Goal: Find contact information: Find contact information

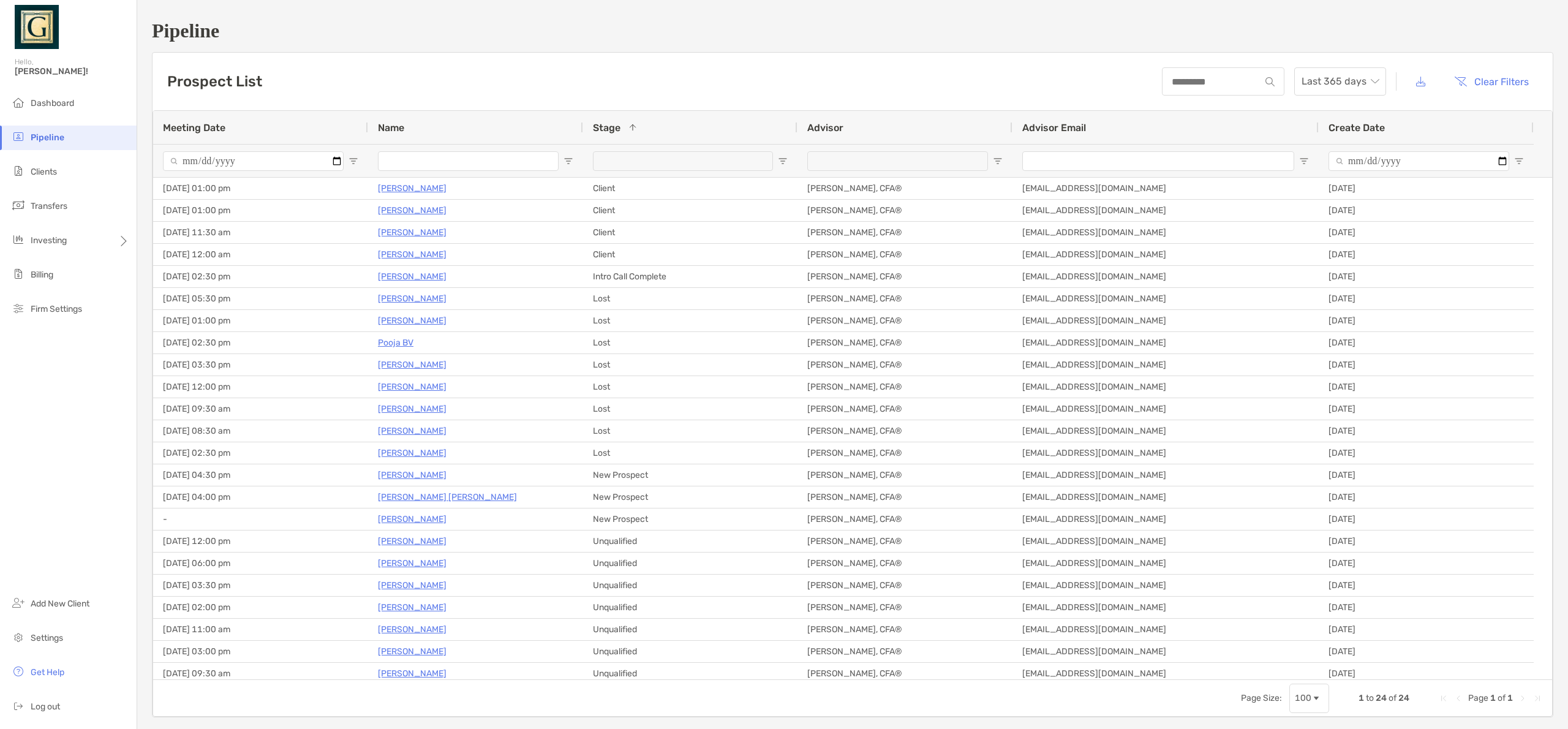
click at [216, 132] on span "Meeting Date" at bounding box center [194, 127] width 62 height 12
click at [216, 132] on span "Meeting Date" at bounding box center [194, 127] width 62 height 12
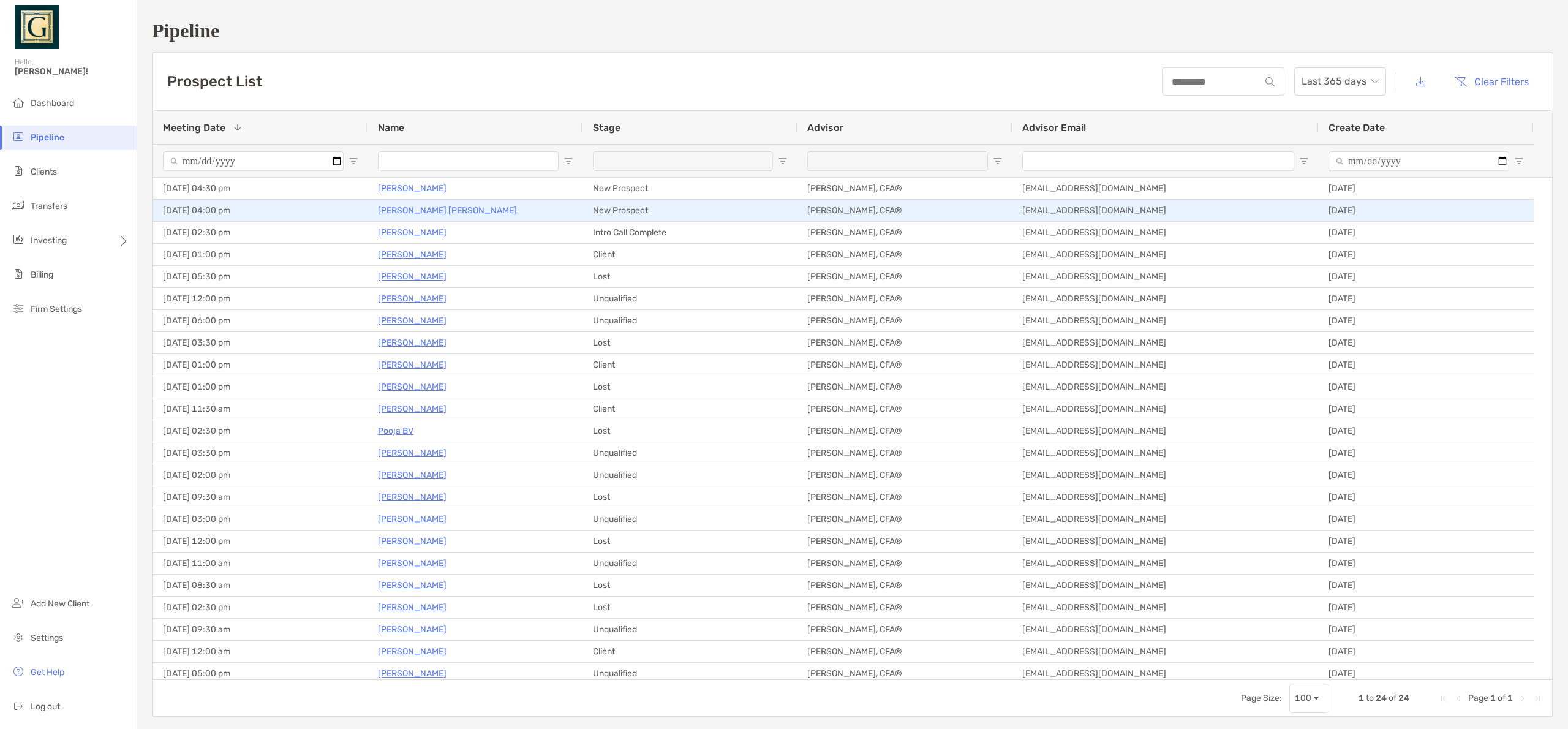
click at [396, 212] on p "Veda Govinda Gowda" at bounding box center [447, 211] width 139 height 15
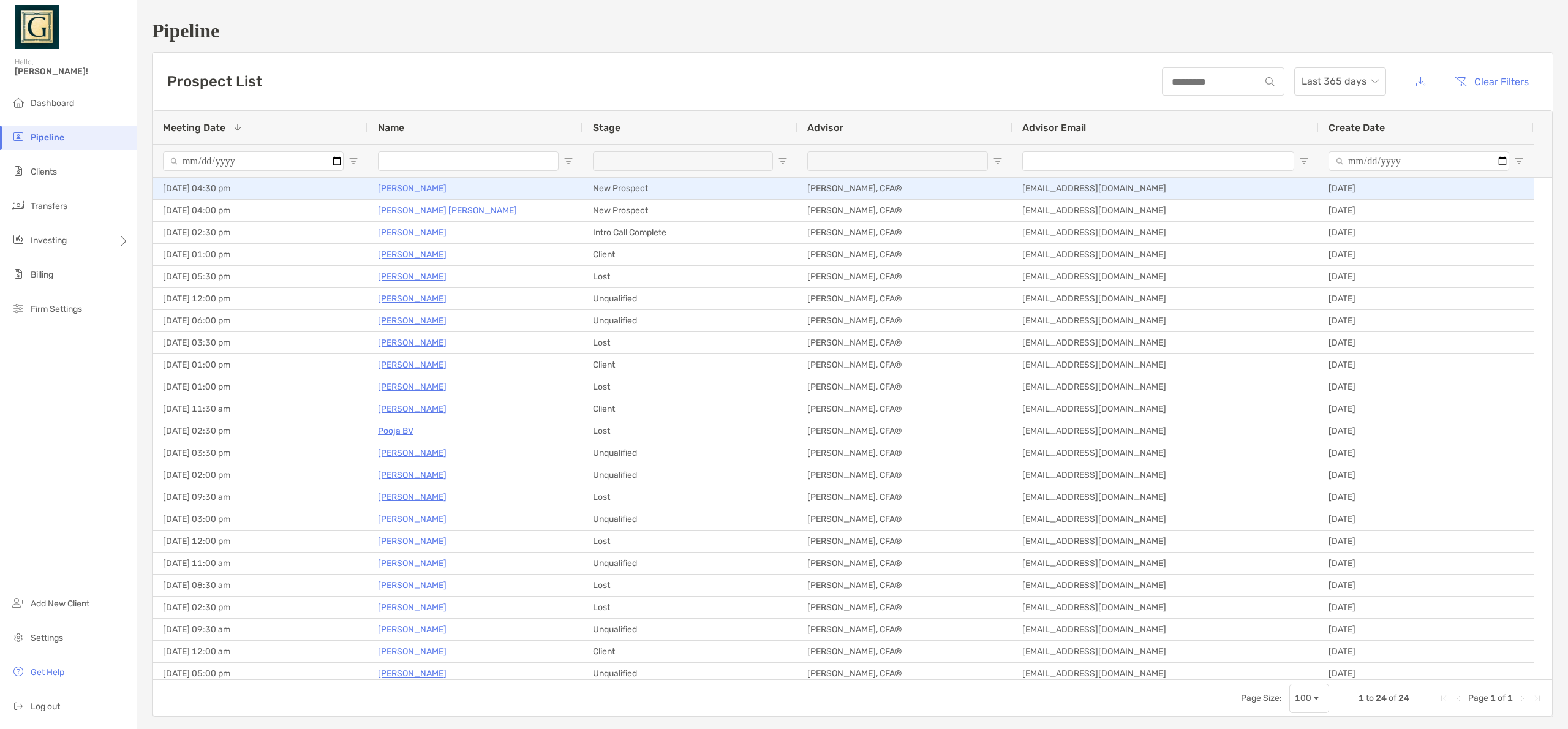
click at [401, 190] on p "[PERSON_NAME]" at bounding box center [412, 188] width 69 height 15
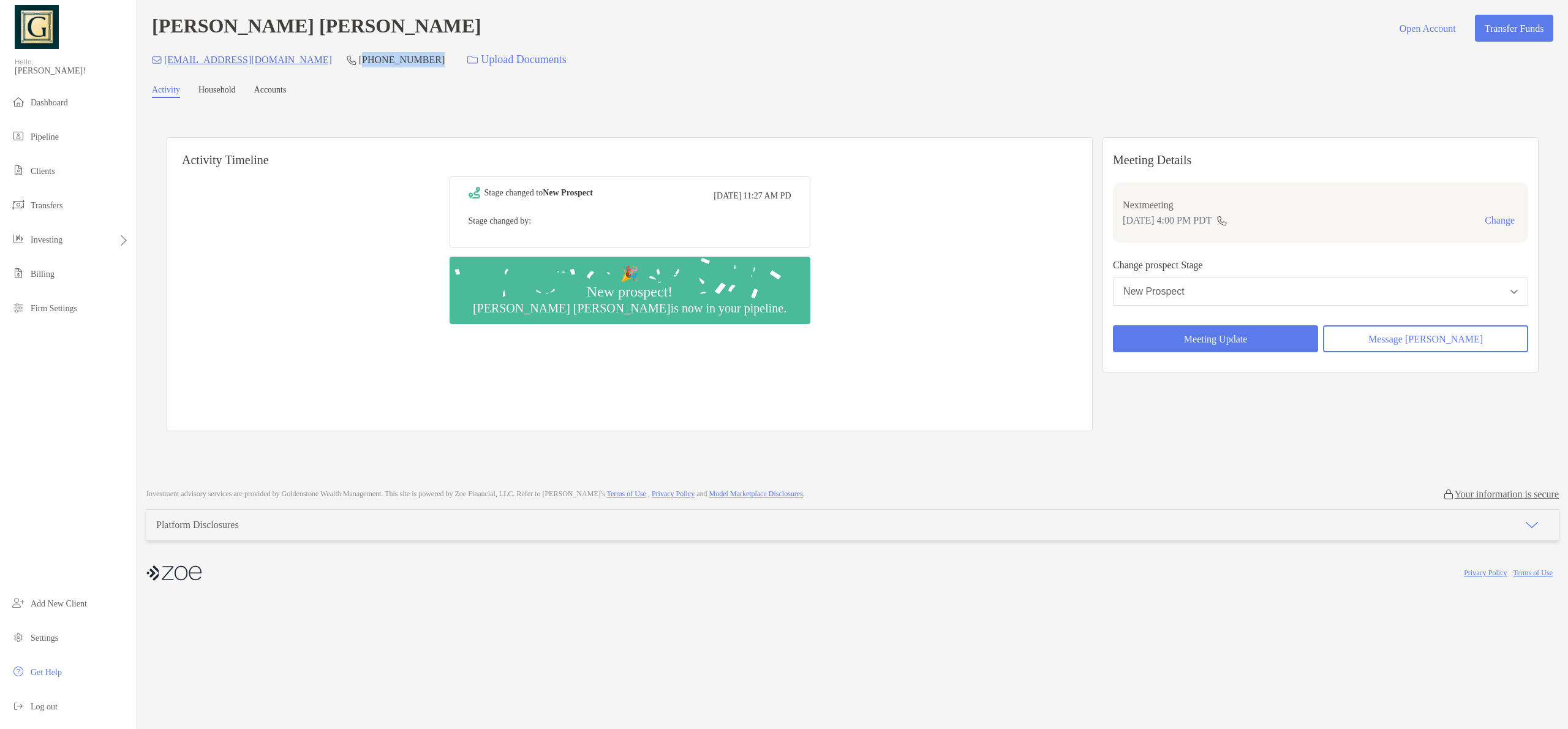
drag, startPoint x: 396, startPoint y: 59, endPoint x: 322, endPoint y: 66, distance: 74.3
click at [322, 66] on div "gvedashrigowda@gmail.com (469) 682-0322 Upload Documents" at bounding box center [853, 60] width 1402 height 27
copy p "(469) 682-0322"
drag, startPoint x: 296, startPoint y: 58, endPoint x: 165, endPoint y: 65, distance: 131.2
click at [165, 65] on div "gvedashrigowda@gmail.com (469) 682-0322 Upload Documents" at bounding box center [853, 60] width 1402 height 27
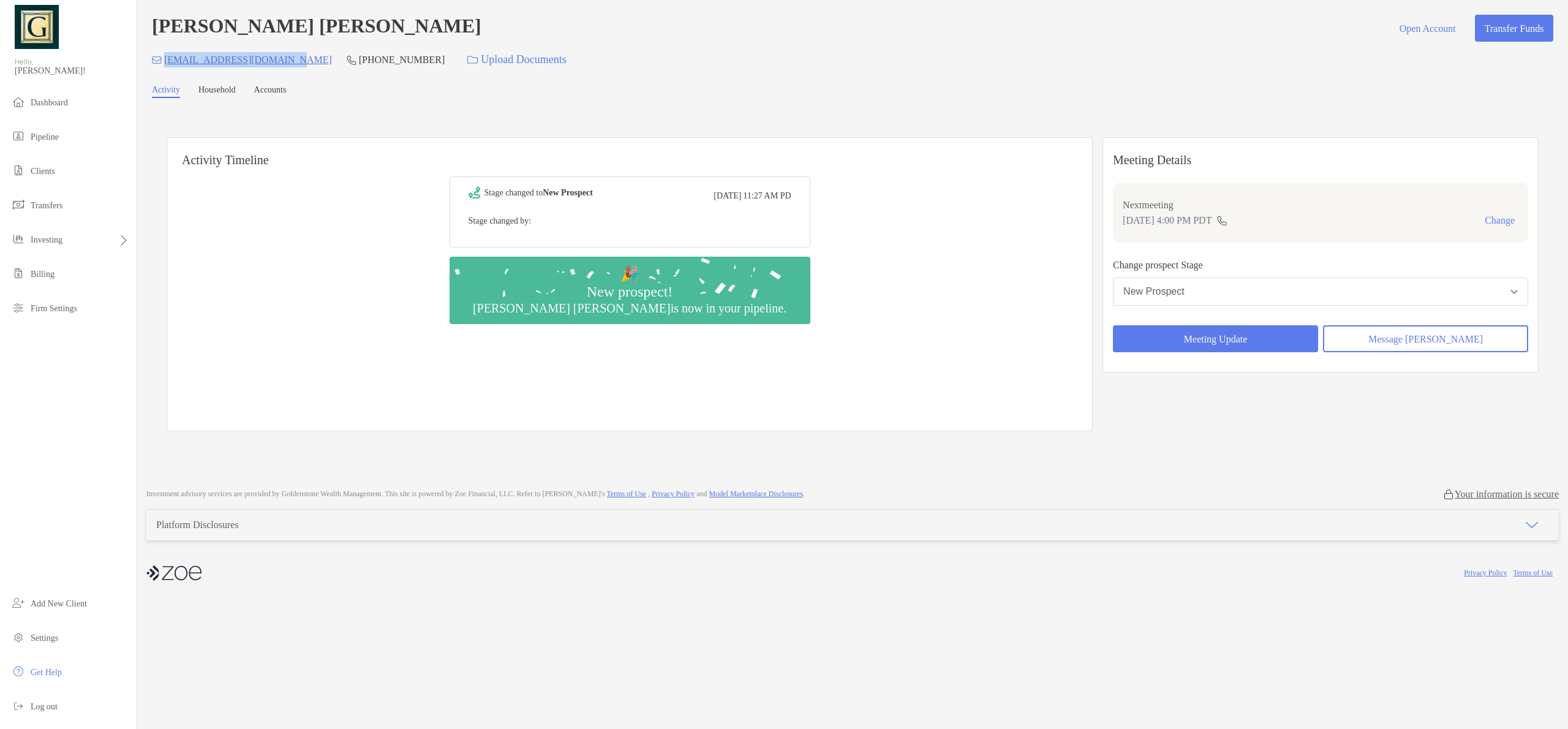
copy p "gvedashrigowda@gmail.com"
drag, startPoint x: 394, startPoint y: 62, endPoint x: 322, endPoint y: 68, distance: 72.2
click at [322, 68] on div "gvedashrigowda@gmail.com (469) 682-0322 Upload Documents" at bounding box center [853, 60] width 1402 height 27
copy p "(469) 682-0322"
click at [231, 34] on h4 "Veda Govinda Gowda" at bounding box center [316, 28] width 329 height 27
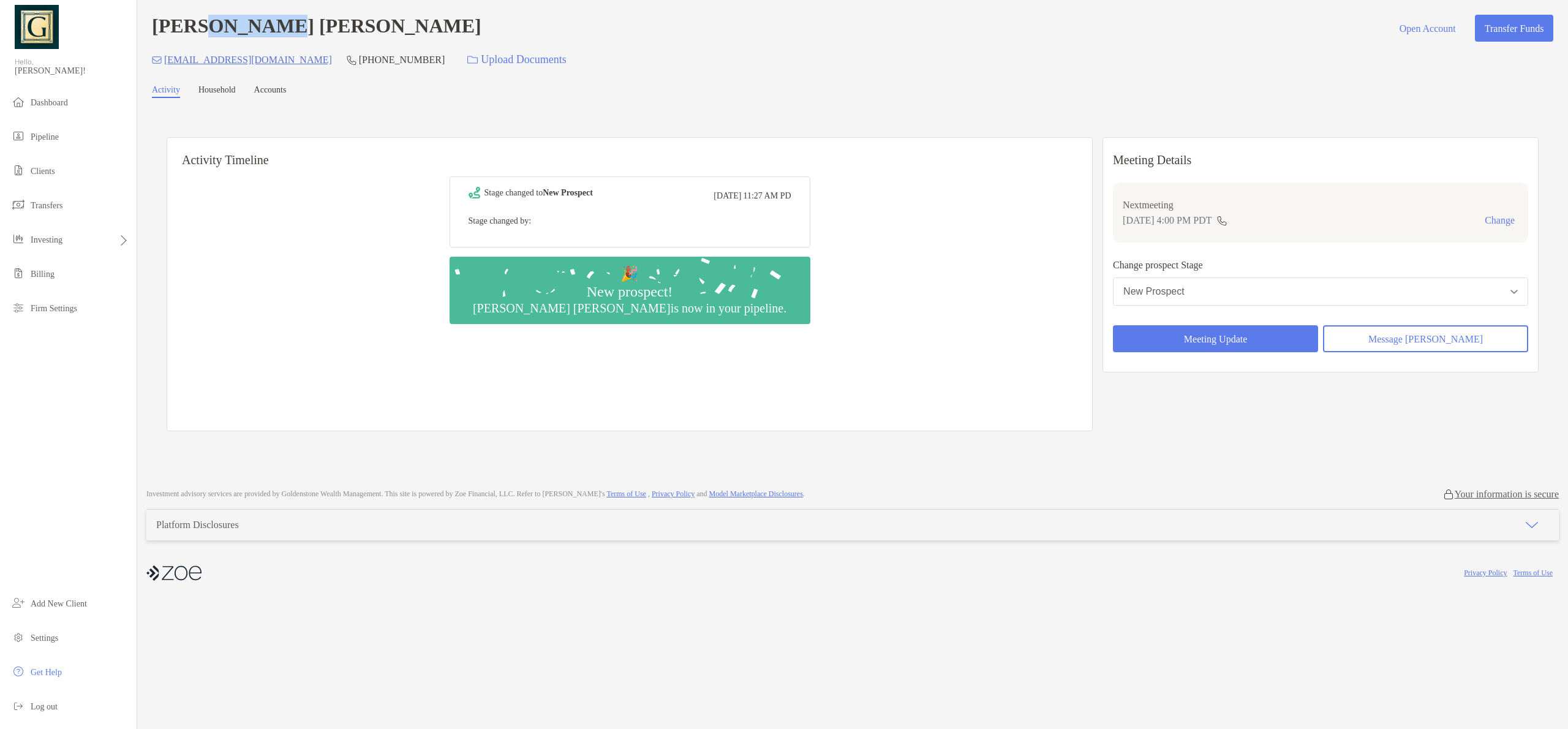
click at [231, 34] on h4 "Veda Govinda Gowda" at bounding box center [316, 28] width 329 height 27
copy h4 "Veda Govinda Gowda"
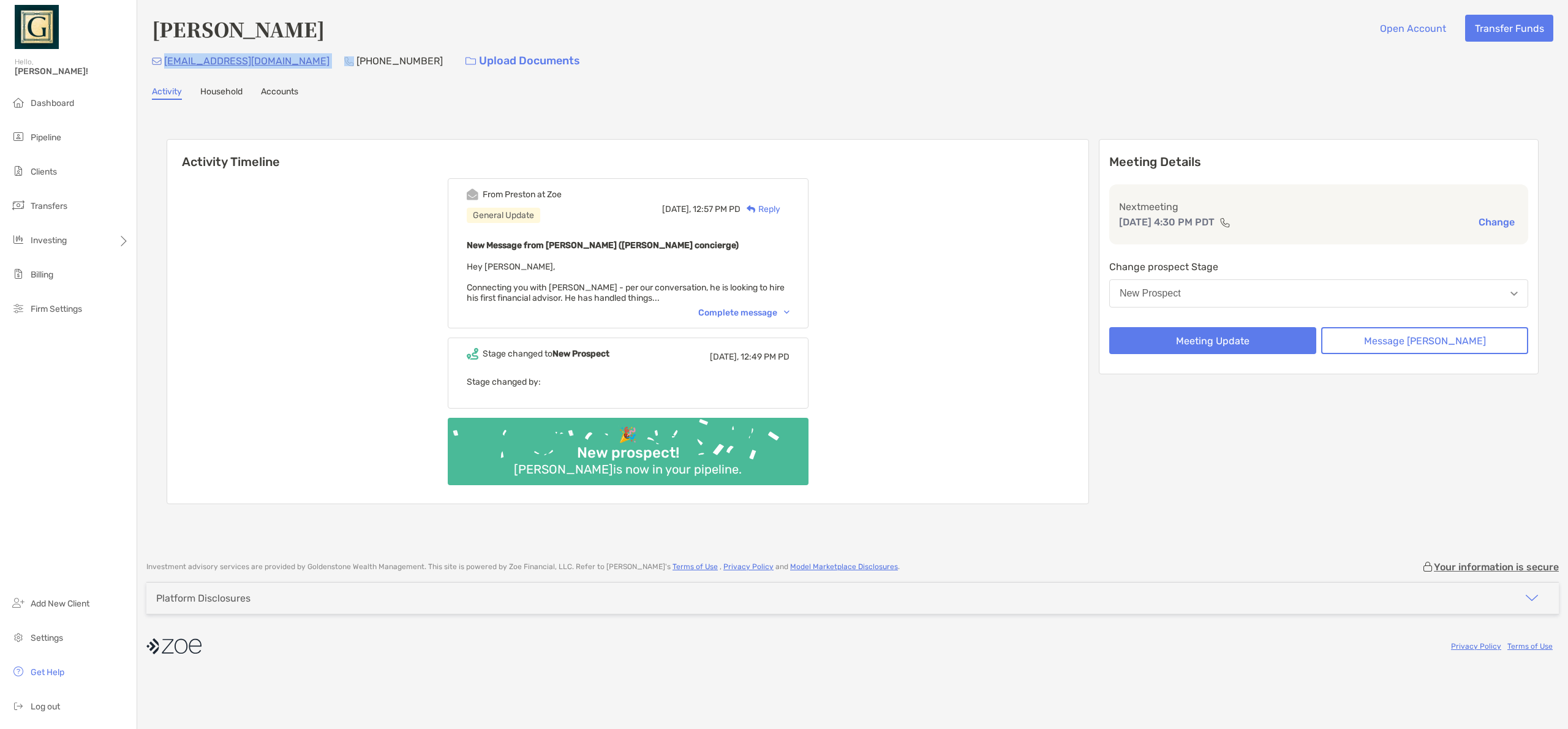
drag, startPoint x: 244, startPoint y: 62, endPoint x: 297, endPoint y: 8, distance: 75.7
click at [164, 62] on div "[EMAIL_ADDRESS][DOMAIN_NAME] [PHONE_NUMBER] Upload Documents" at bounding box center [853, 61] width 1402 height 27
copy p "[EMAIL_ADDRESS][DOMAIN_NAME]"
drag, startPoint x: 348, startPoint y: 64, endPoint x: 266, endPoint y: 66, distance: 82.0
click at [266, 66] on div "[EMAIL_ADDRESS][DOMAIN_NAME] [PHONE_NUMBER] Upload Documents" at bounding box center [853, 61] width 1402 height 27
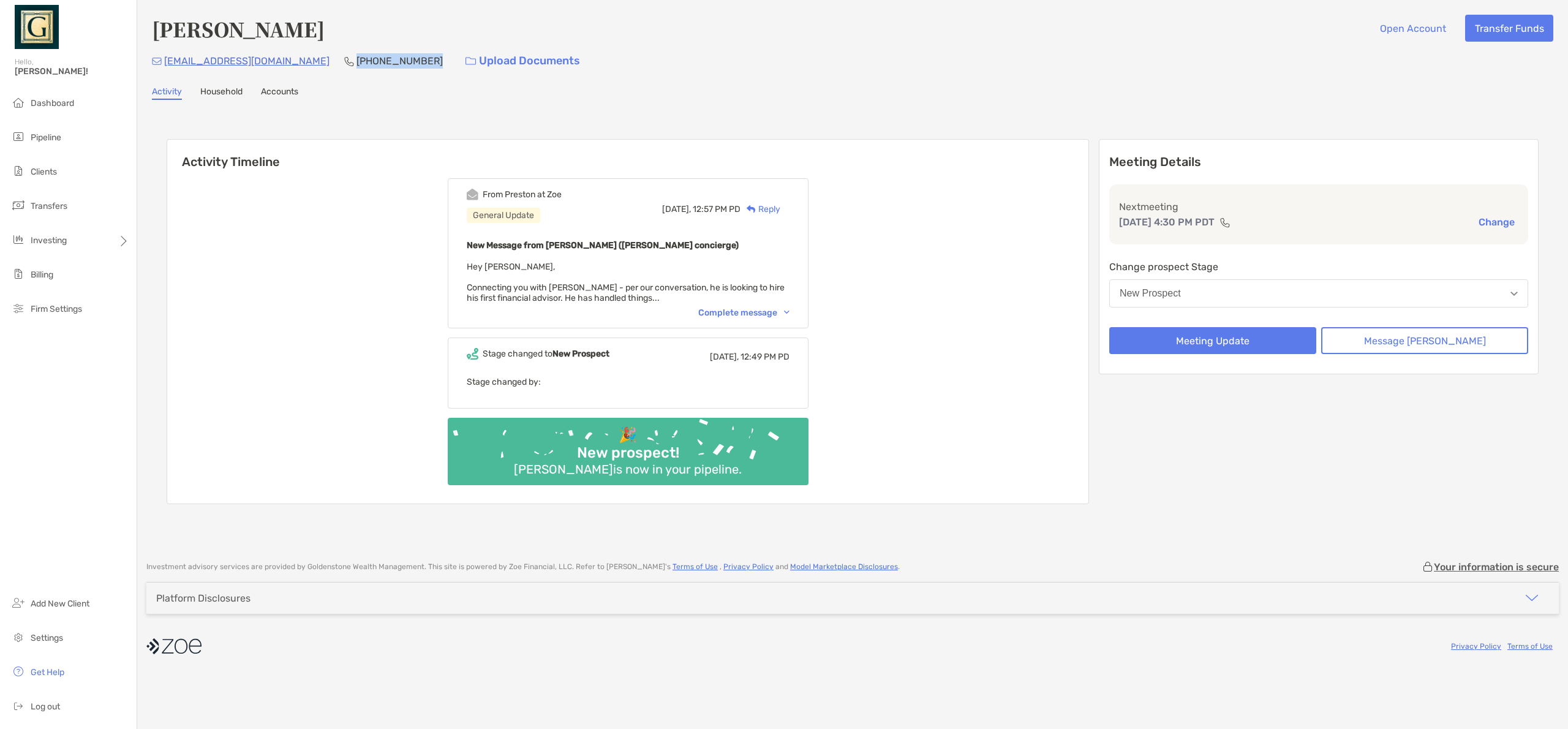
copy p "[PHONE_NUMBER]"
